Goal: Task Accomplishment & Management: Manage account settings

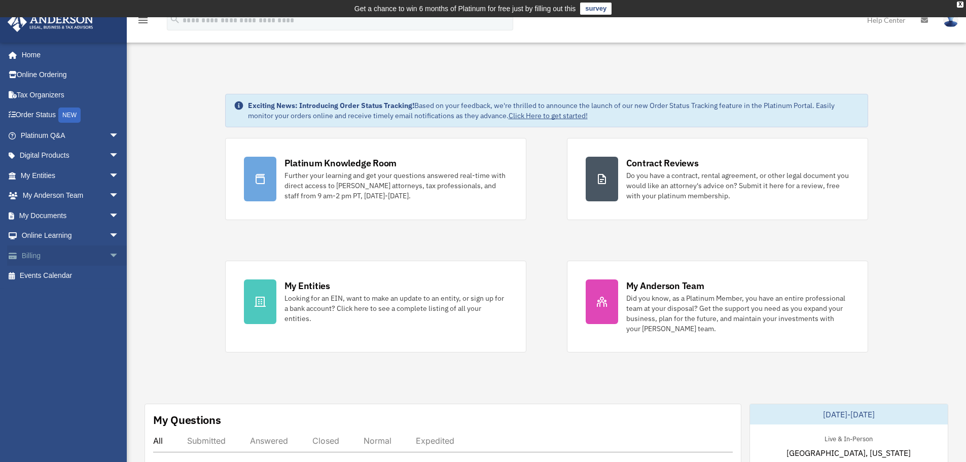
click at [109, 255] on span "arrow_drop_down" at bounding box center [119, 256] width 20 height 21
click at [66, 274] on link "$ Open Invoices" at bounding box center [74, 276] width 120 height 21
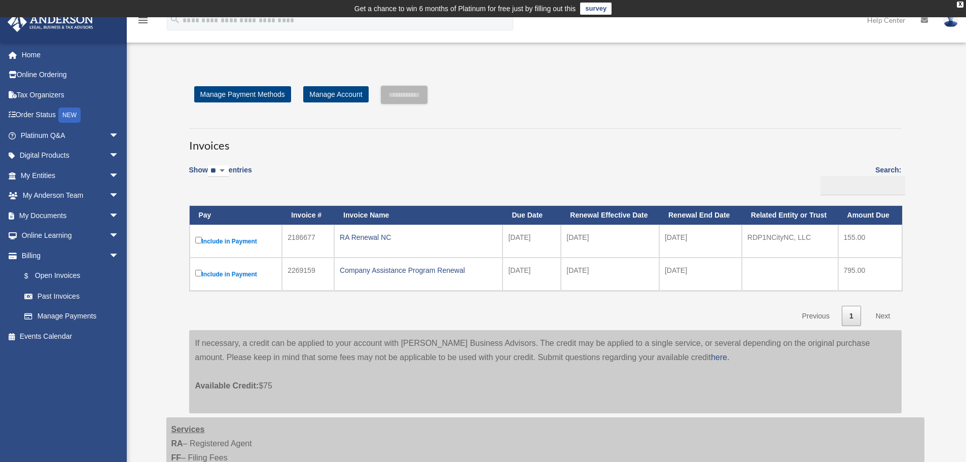
click at [952, 22] on img at bounding box center [951, 20] width 15 height 15
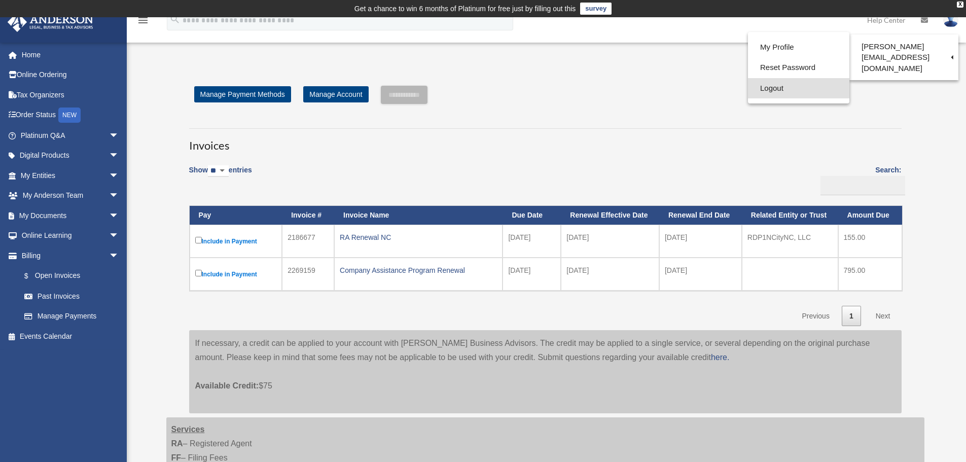
click at [769, 89] on link "Logout" at bounding box center [798, 88] width 101 height 21
